Goal: Transaction & Acquisition: Purchase product/service

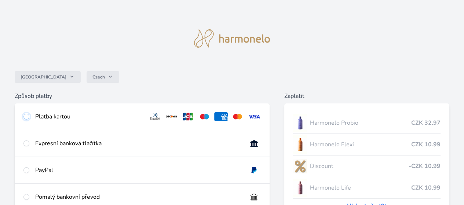
click at [29, 120] on input "radio" at bounding box center [26, 117] width 6 height 6
radio input "true"
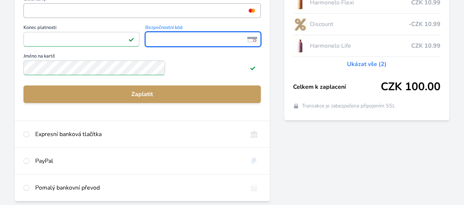
scroll to position [147, 0]
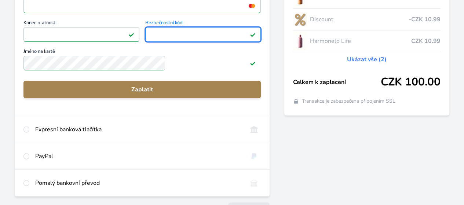
click at [175, 94] on span "Zaplatit" at bounding box center [142, 89] width 226 height 9
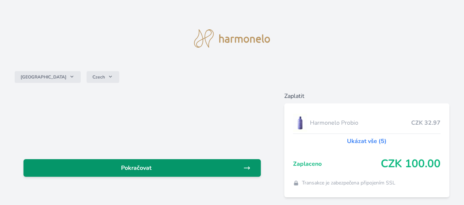
click at [180, 172] on span "Pokračovat" at bounding box center [136, 168] width 214 height 9
